Goal: Task Accomplishment & Management: Use online tool/utility

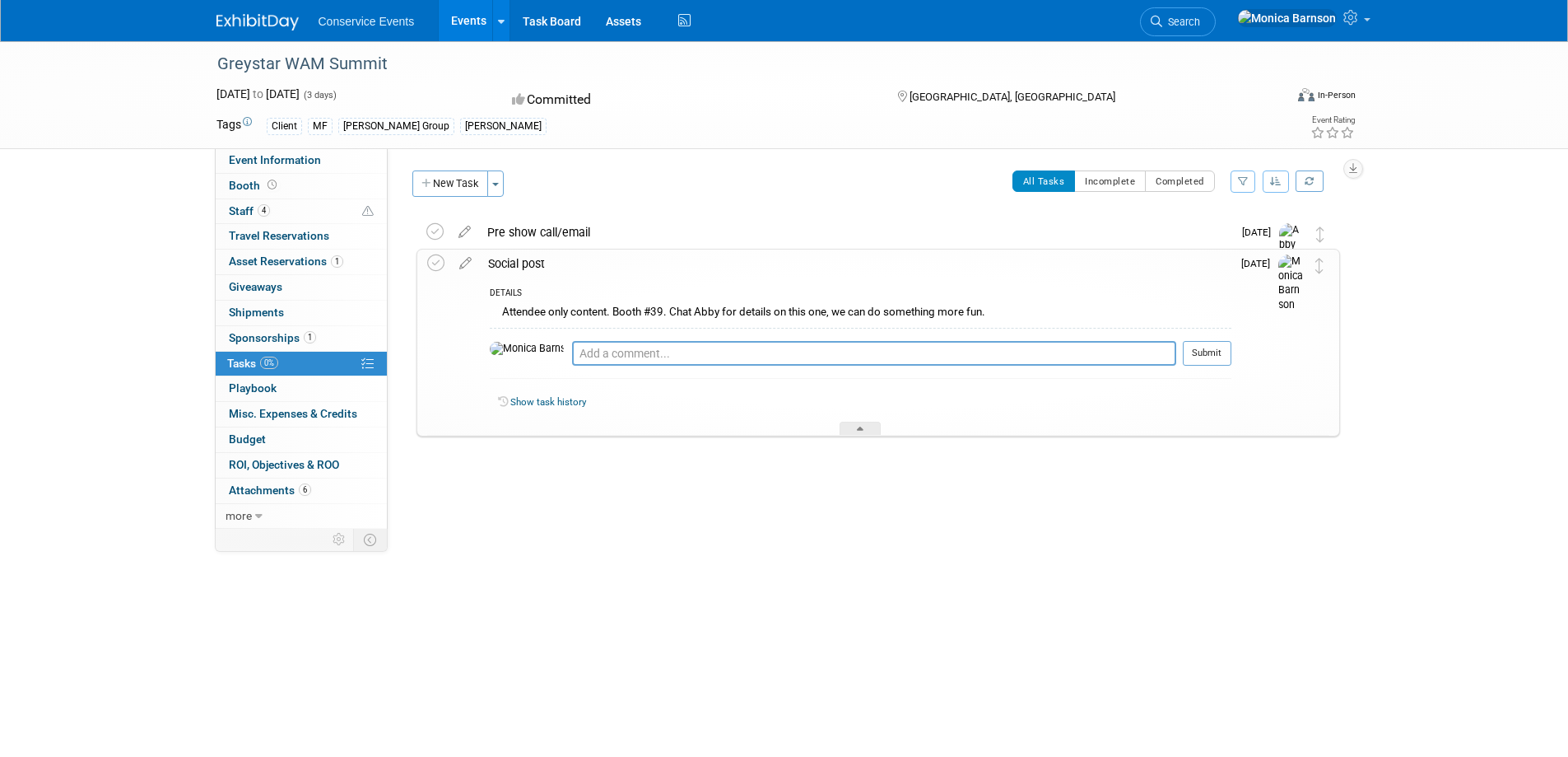
click at [312, 74] on div "Greystar WAM Summit" at bounding box center [735, 63] width 1048 height 29
click at [312, 64] on div "Greystar WAM Summit" at bounding box center [735, 63] width 1048 height 29
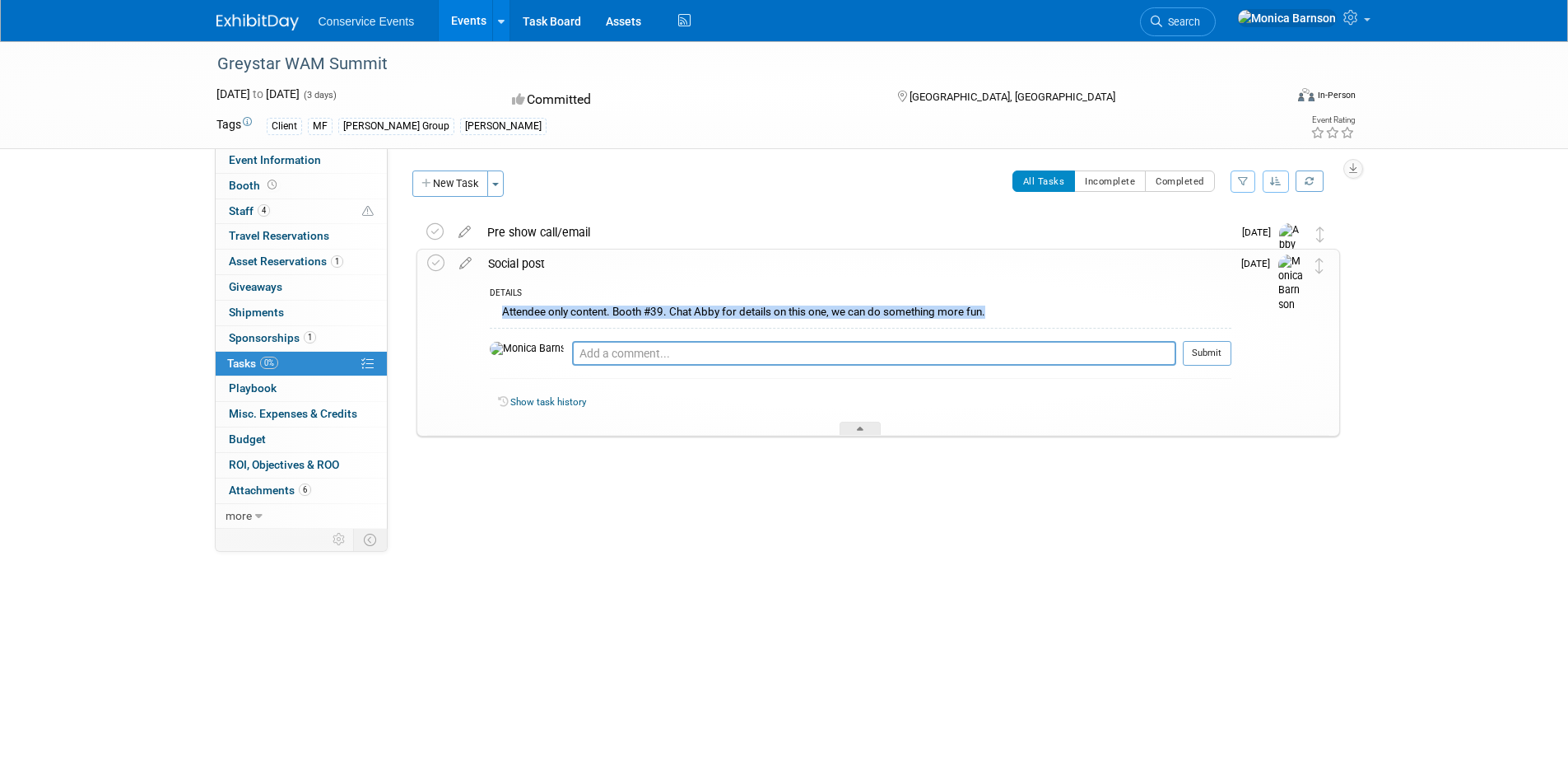
drag, startPoint x: 771, startPoint y: 320, endPoint x: 487, endPoint y: 320, distance: 284.0
click at [487, 320] on div "DETAILS Attendee only content. Booth #39. Chat Abby for details on this one, we…" at bounding box center [856, 356] width 751 height 158
click at [572, 345] on textarea at bounding box center [874, 354] width 604 height 25
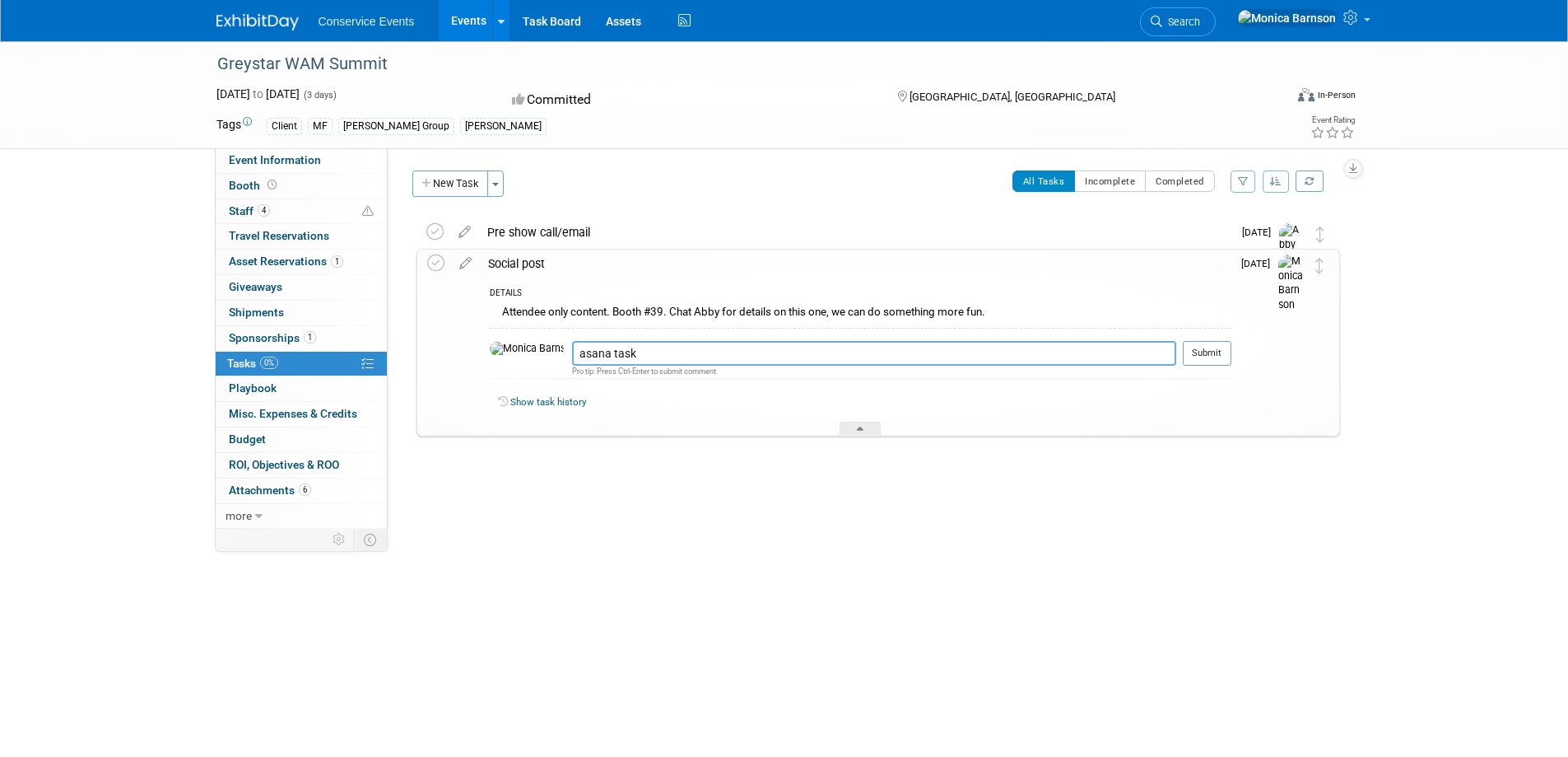
paste textarea "[URL][DOMAIN_NAME]"
type textarea "asana task [URL][DOMAIN_NAME]"
click at [1218, 358] on button "Submit" at bounding box center [1207, 354] width 48 height 25
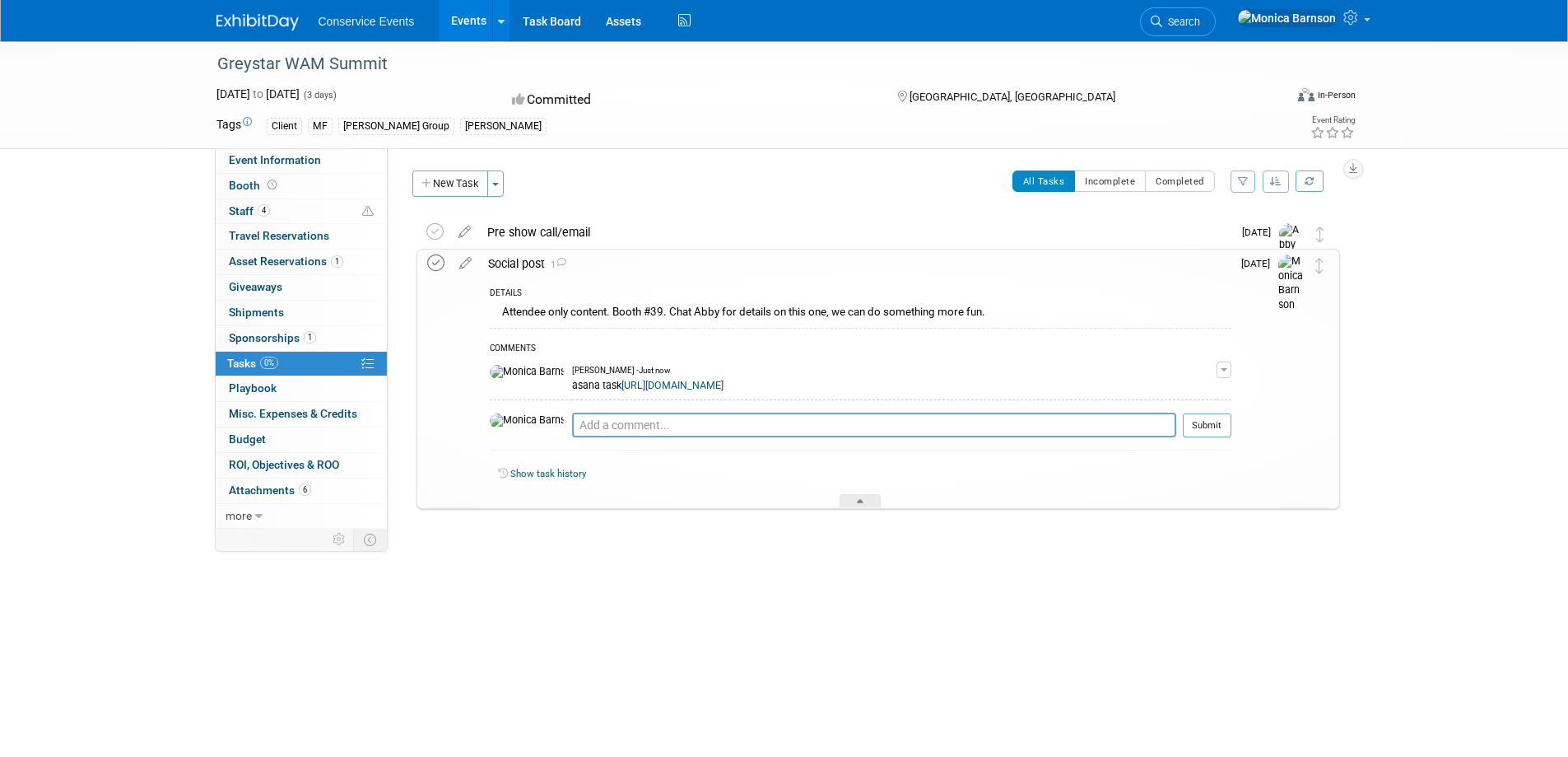
click at [433, 261] on icon at bounding box center [436, 262] width 17 height 17
click at [308, 211] on link "4 Staff 4" at bounding box center [302, 212] width 171 height 25
